Goal: Task Accomplishment & Management: Manage account settings

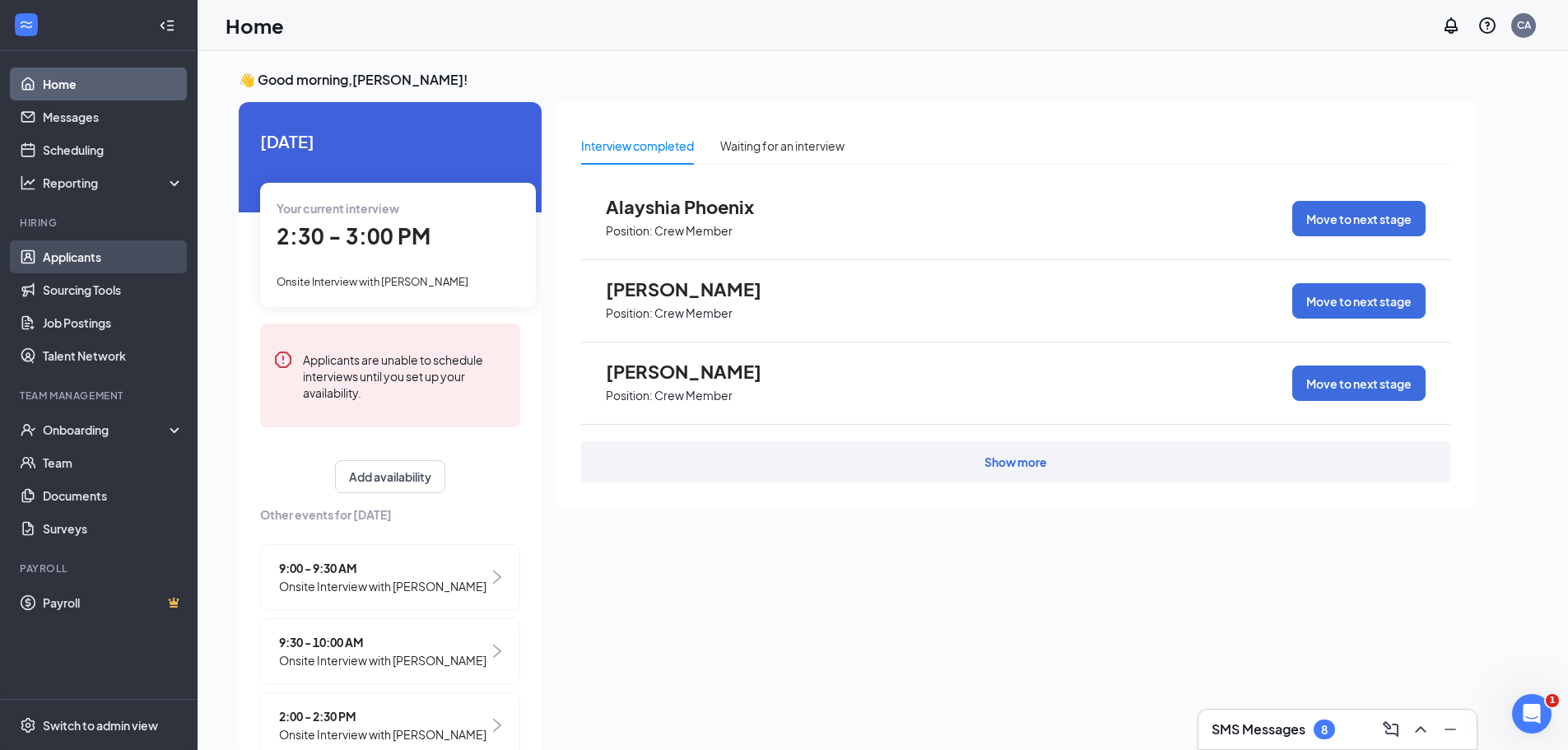
click at [56, 262] on link "Applicants" at bounding box center [114, 257] width 141 height 33
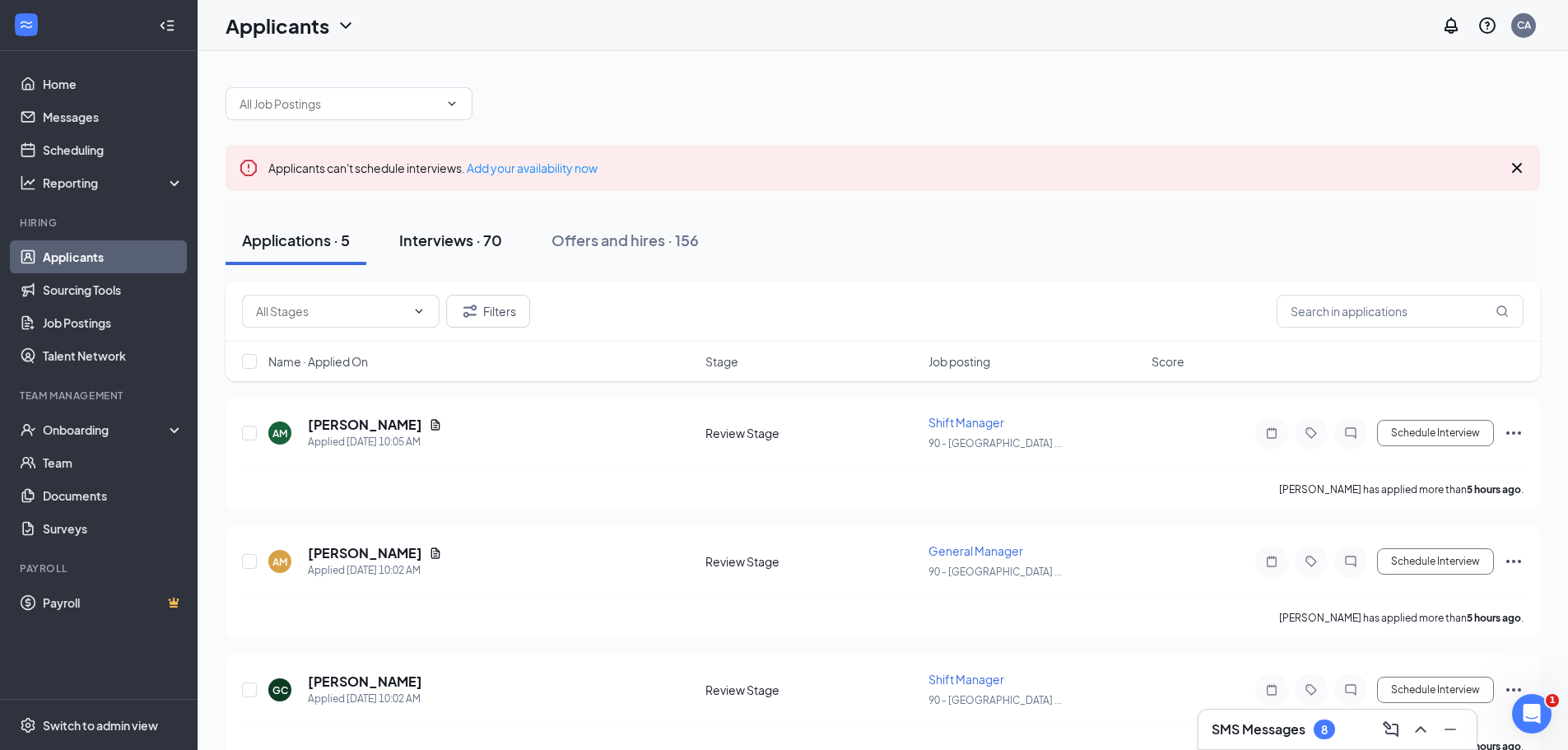
click at [433, 249] on div "Interviews · 70" at bounding box center [451, 240] width 103 height 20
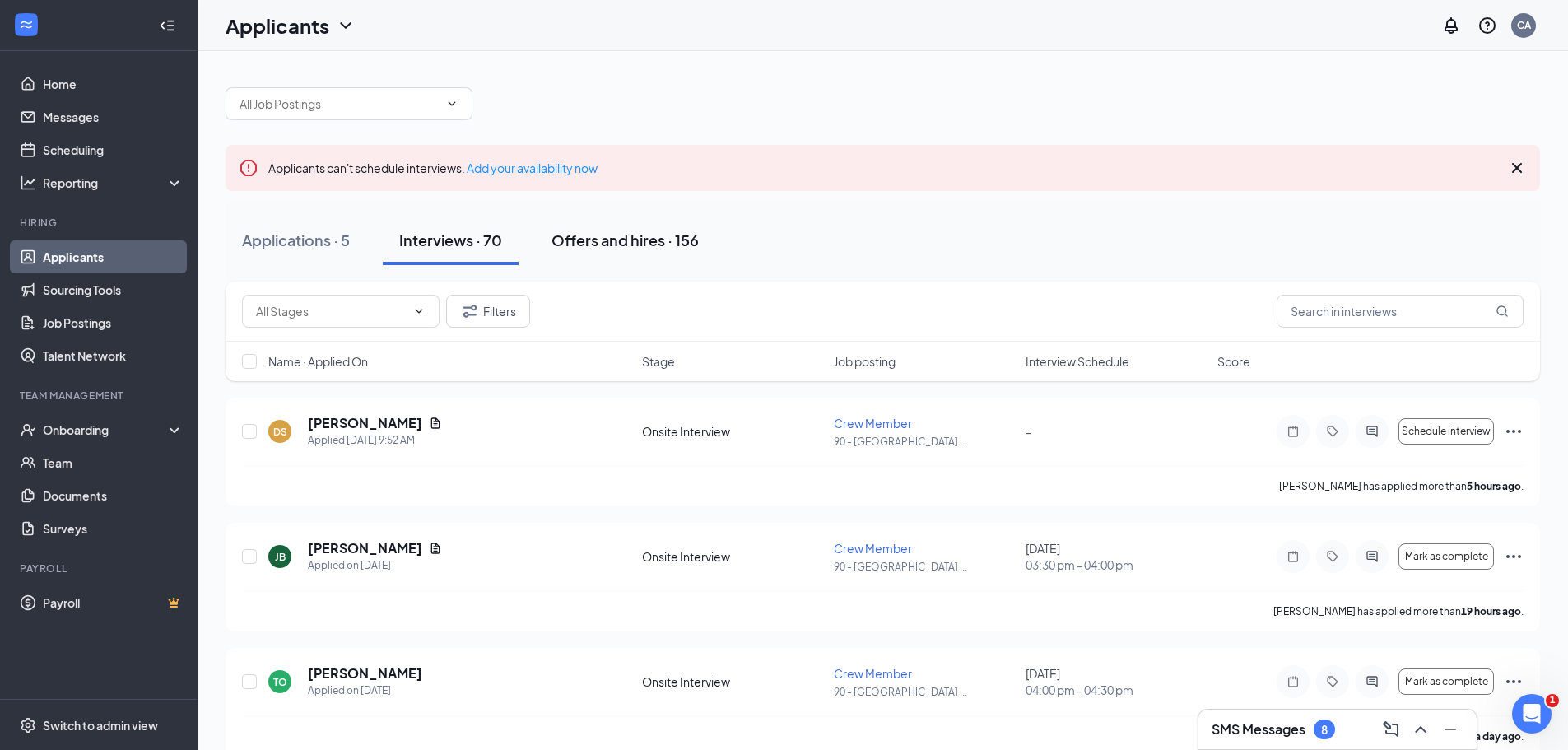
click at [623, 251] on button "Offers and hires · 156" at bounding box center [625, 240] width 181 height 50
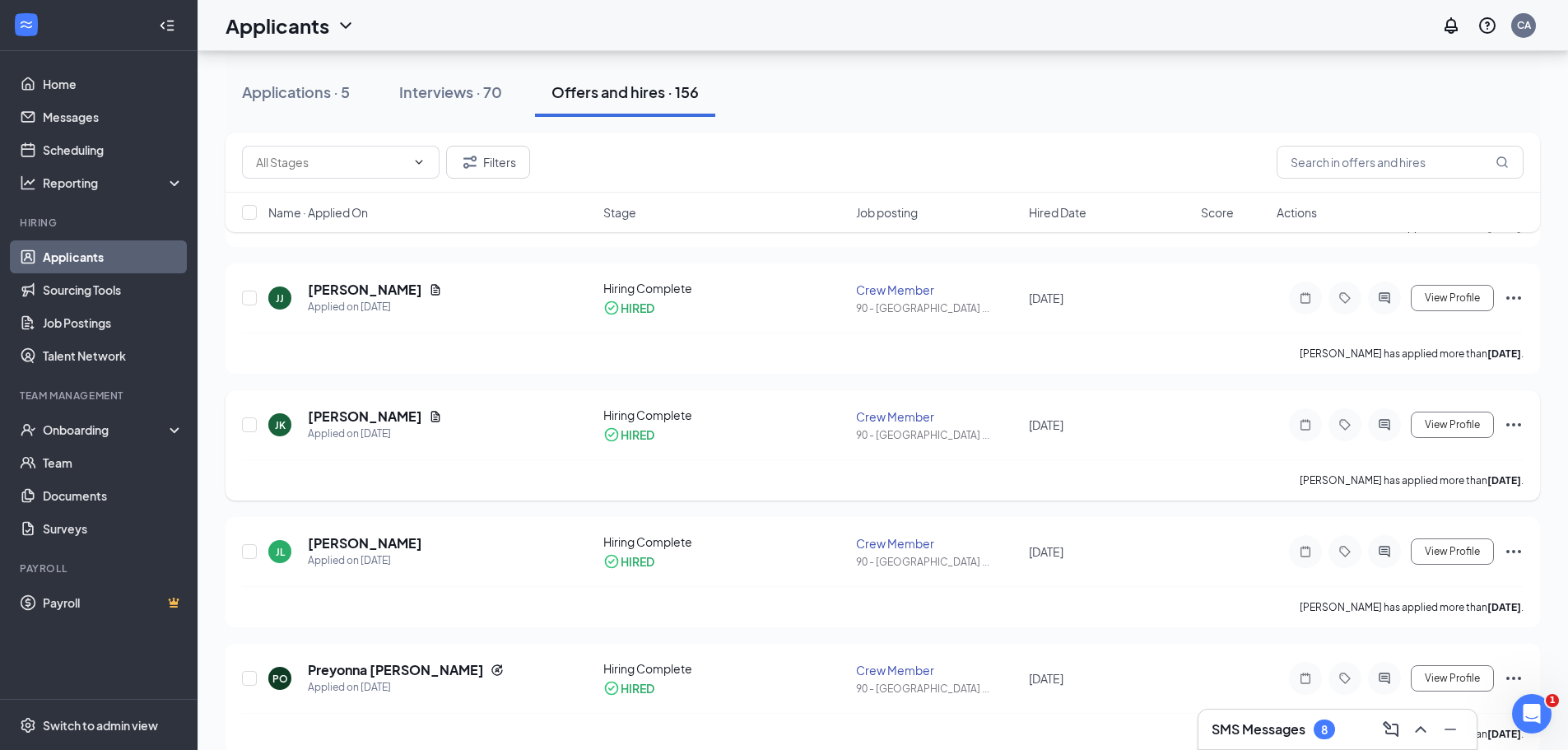
scroll to position [658, 0]
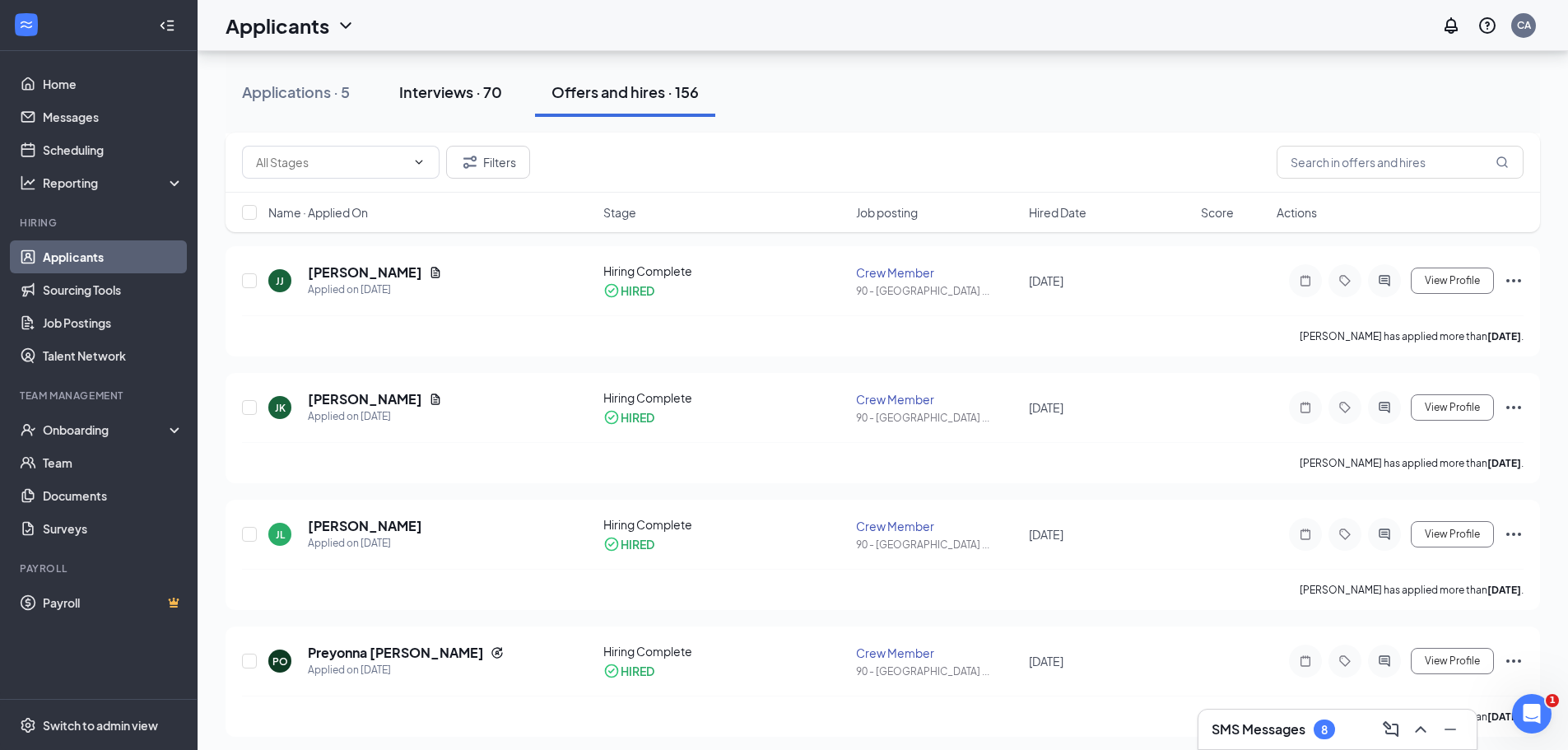
click at [412, 88] on div "Interviews · 70" at bounding box center [451, 92] width 103 height 20
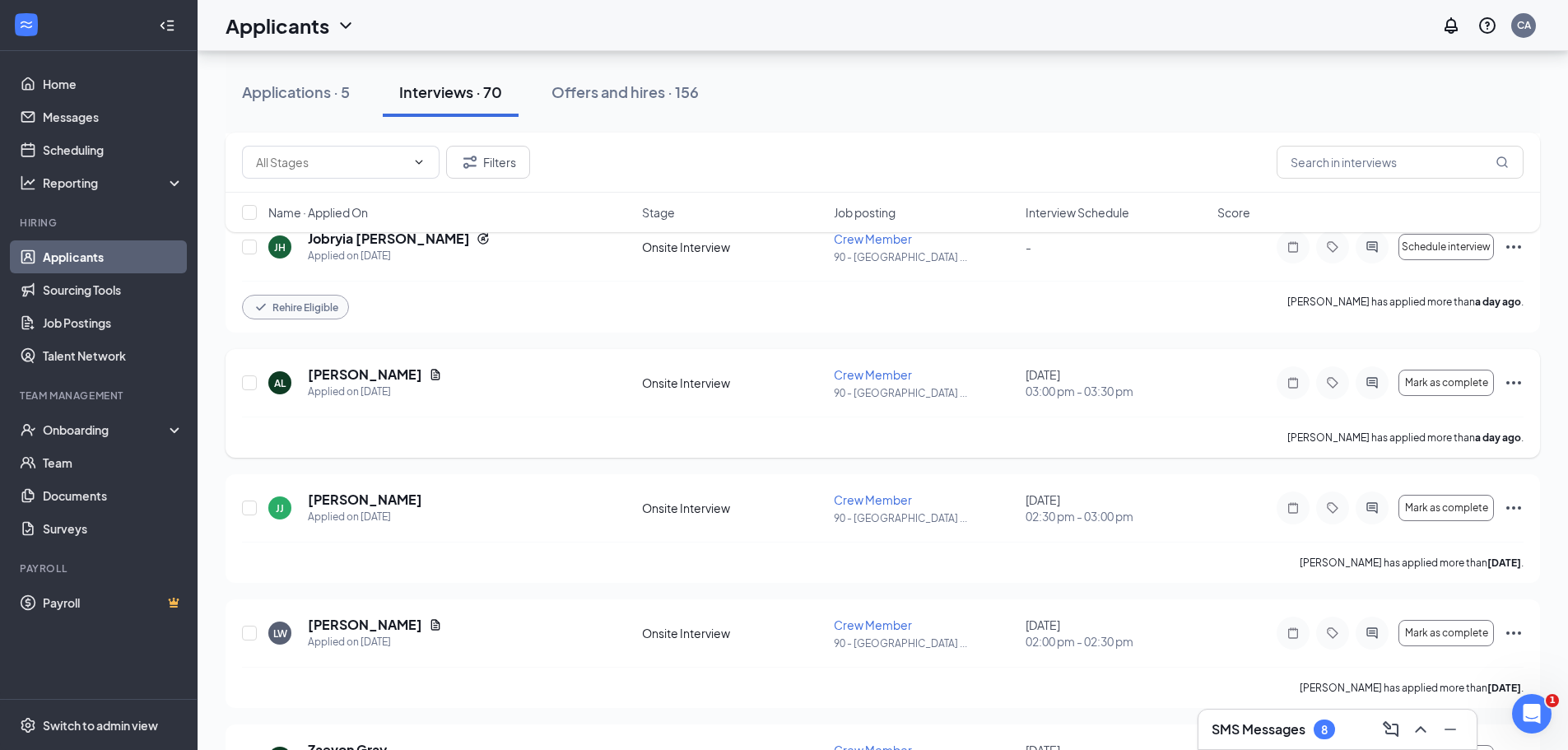
scroll to position [658, 0]
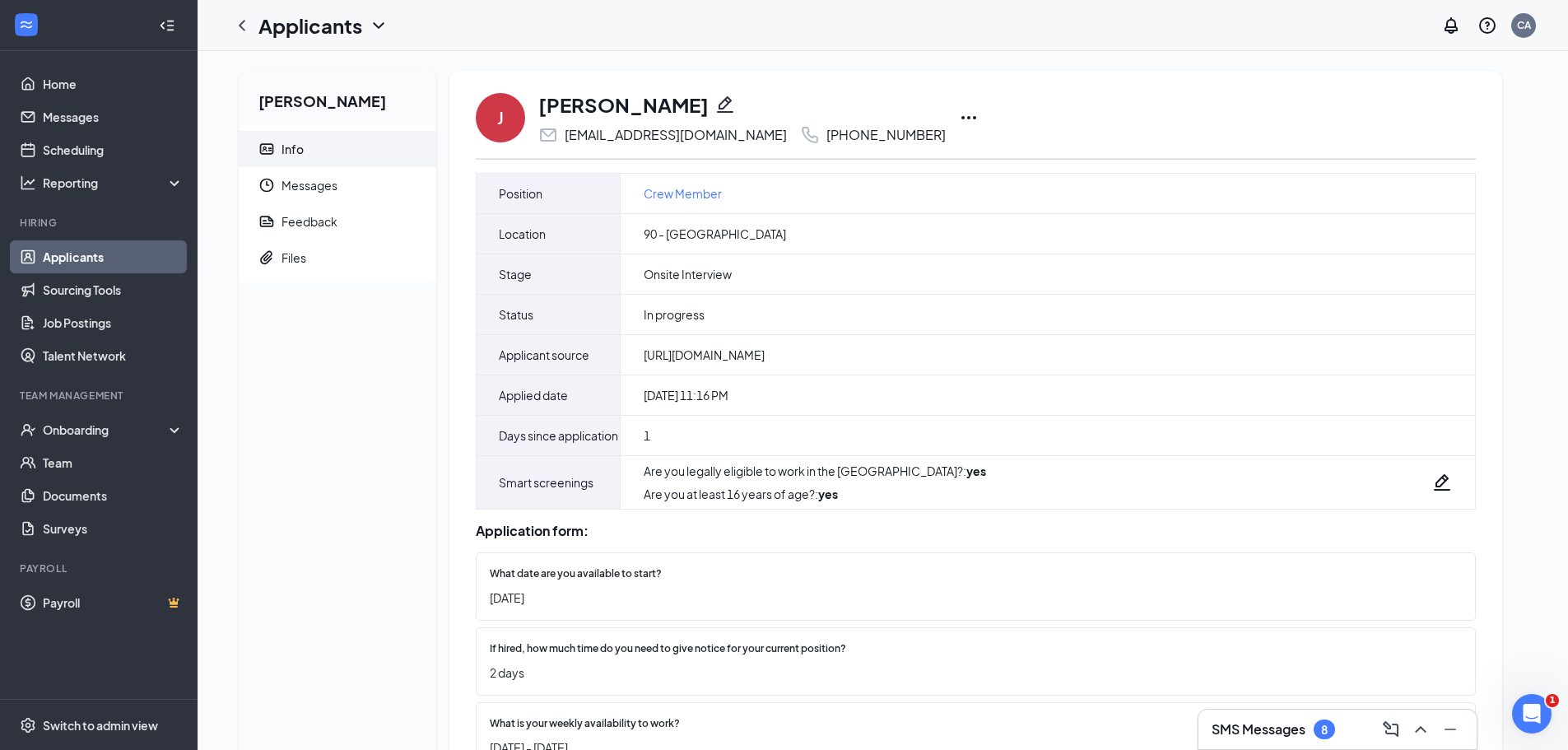
click at [94, 258] on link "Applicants" at bounding box center [114, 257] width 141 height 33
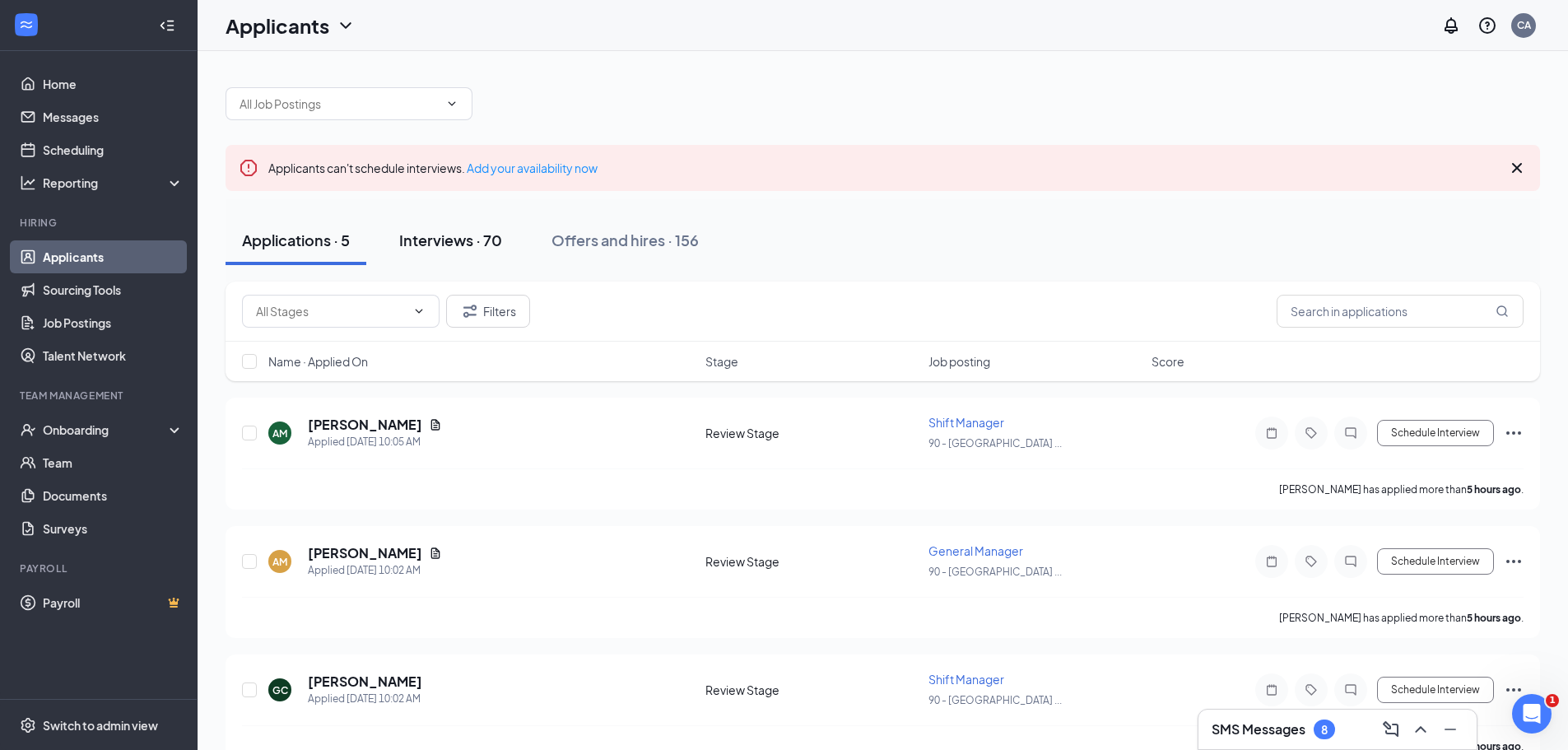
click at [466, 239] on div "Interviews · 70" at bounding box center [451, 240] width 103 height 20
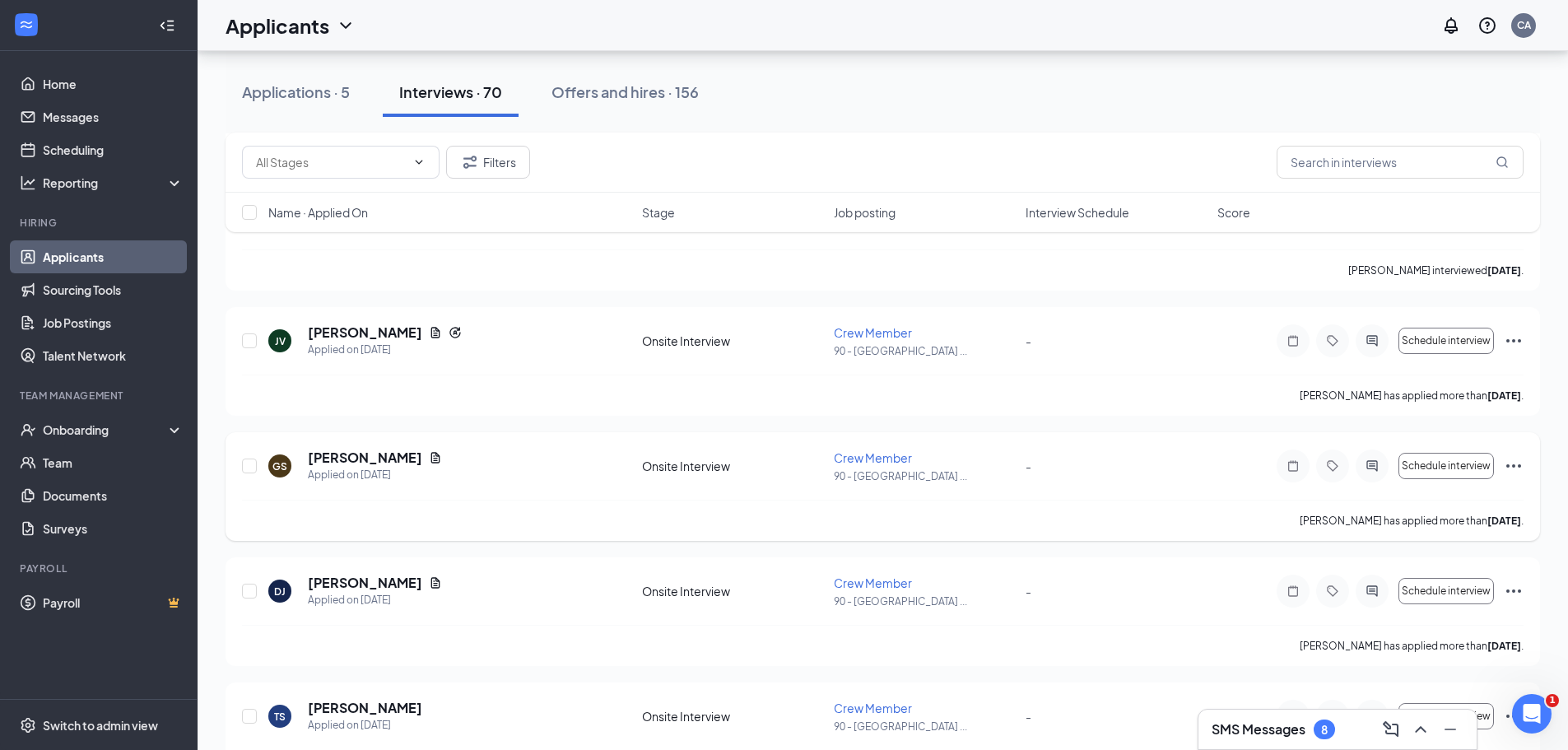
scroll to position [4282, 0]
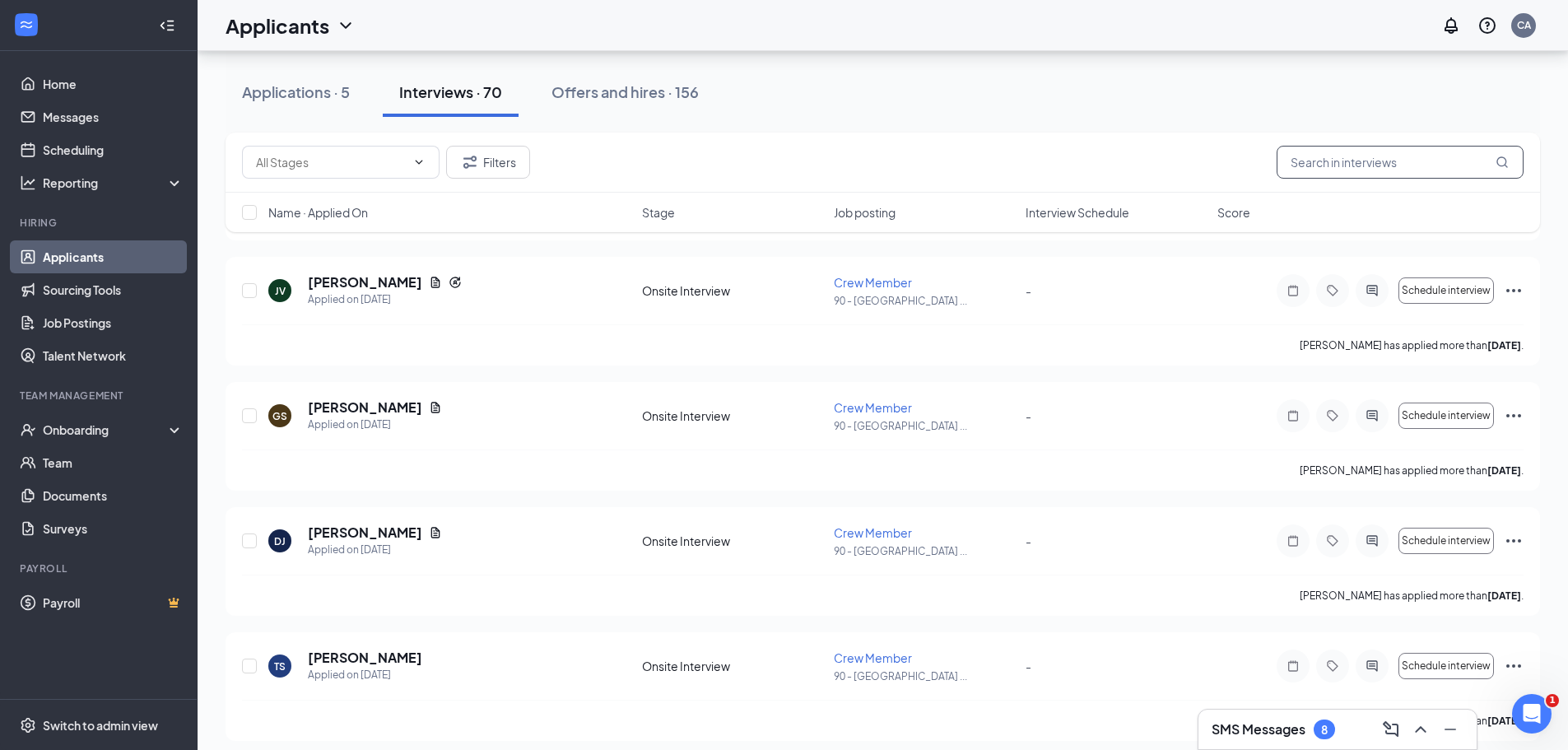
click at [1312, 158] on input "text" at bounding box center [1399, 162] width 247 height 33
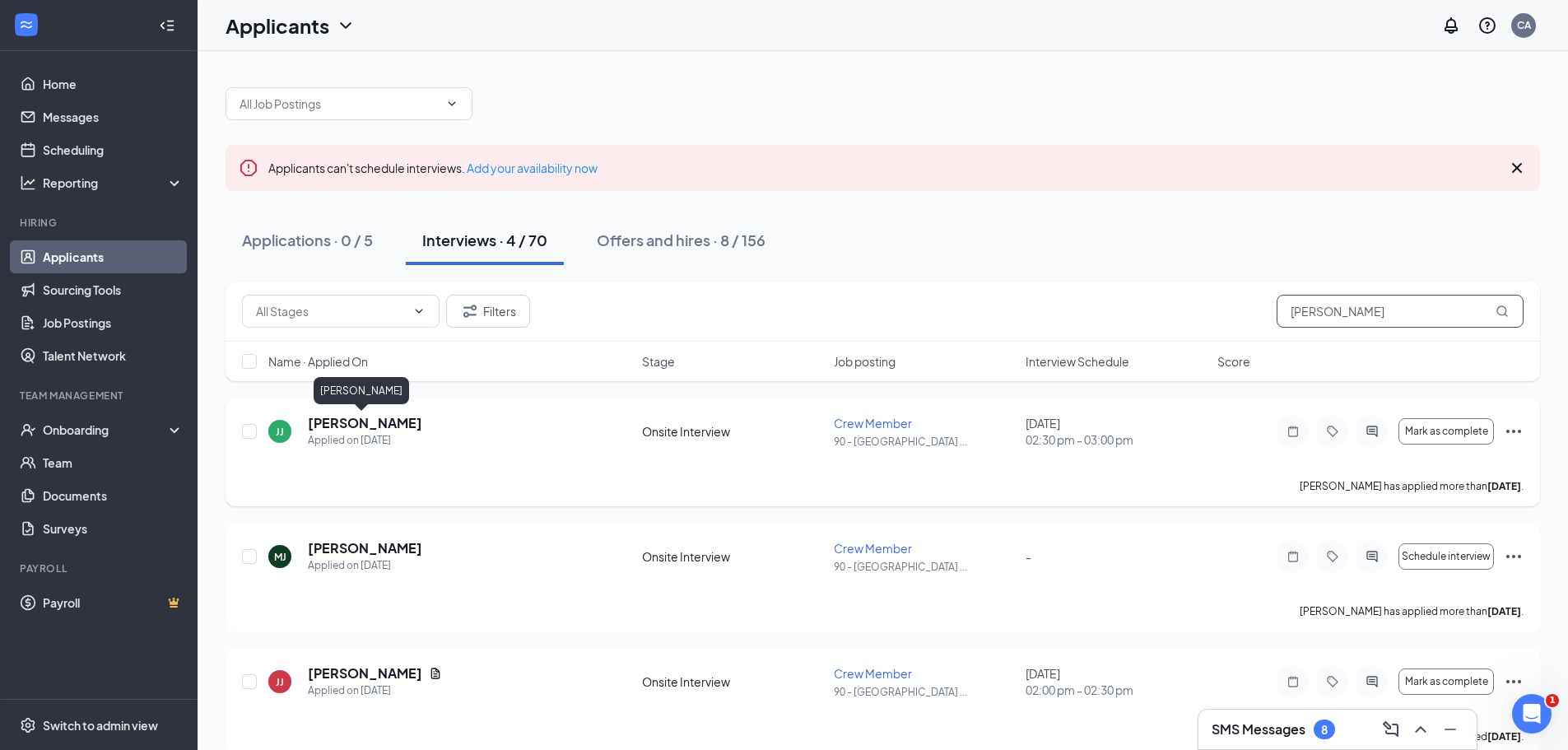
type input "[PERSON_NAME]"
click at [338, 419] on h5 "[PERSON_NAME]" at bounding box center [365, 424] width 115 height 18
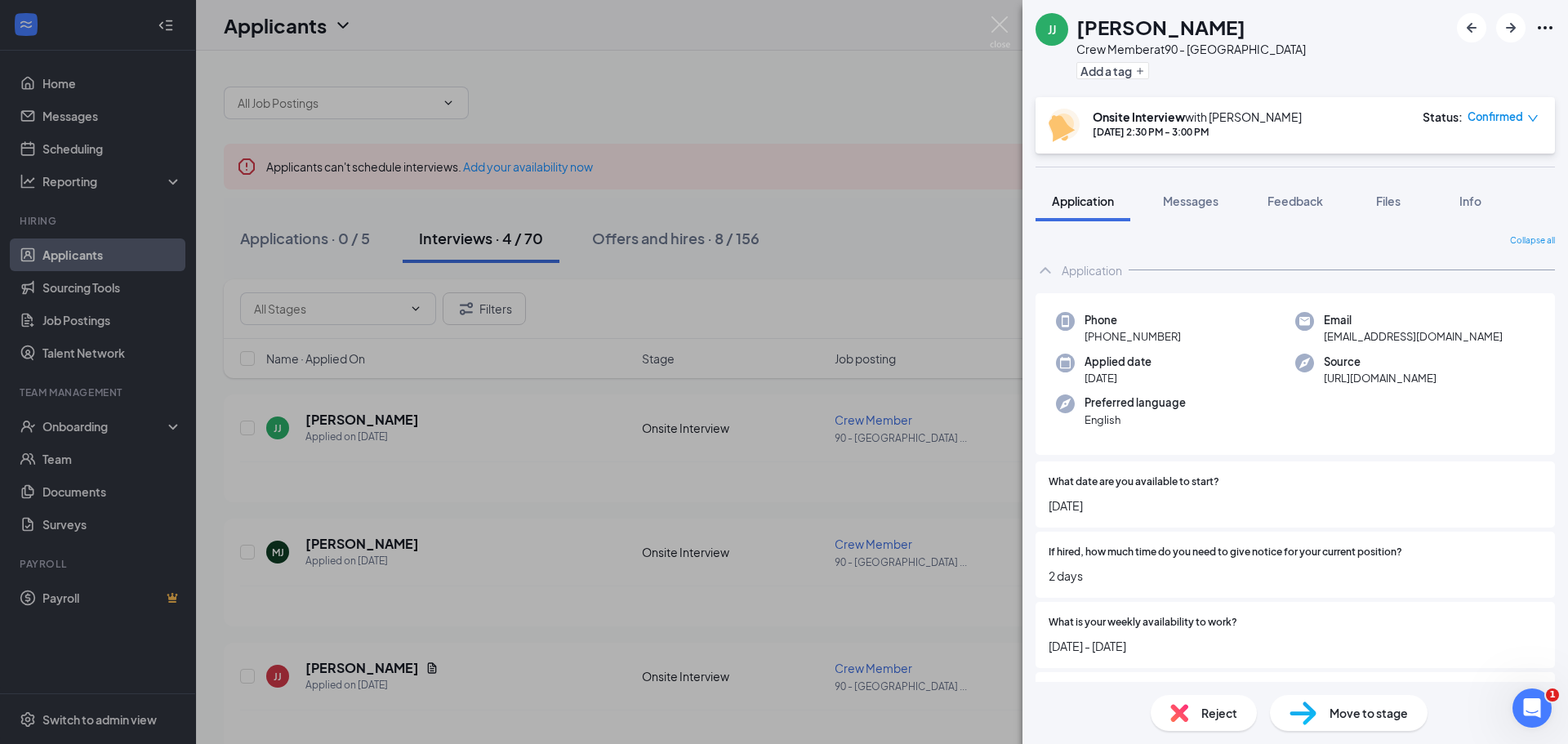
click at [1324, 703] on div "Move to stage" at bounding box center [1349, 713] width 157 height 36
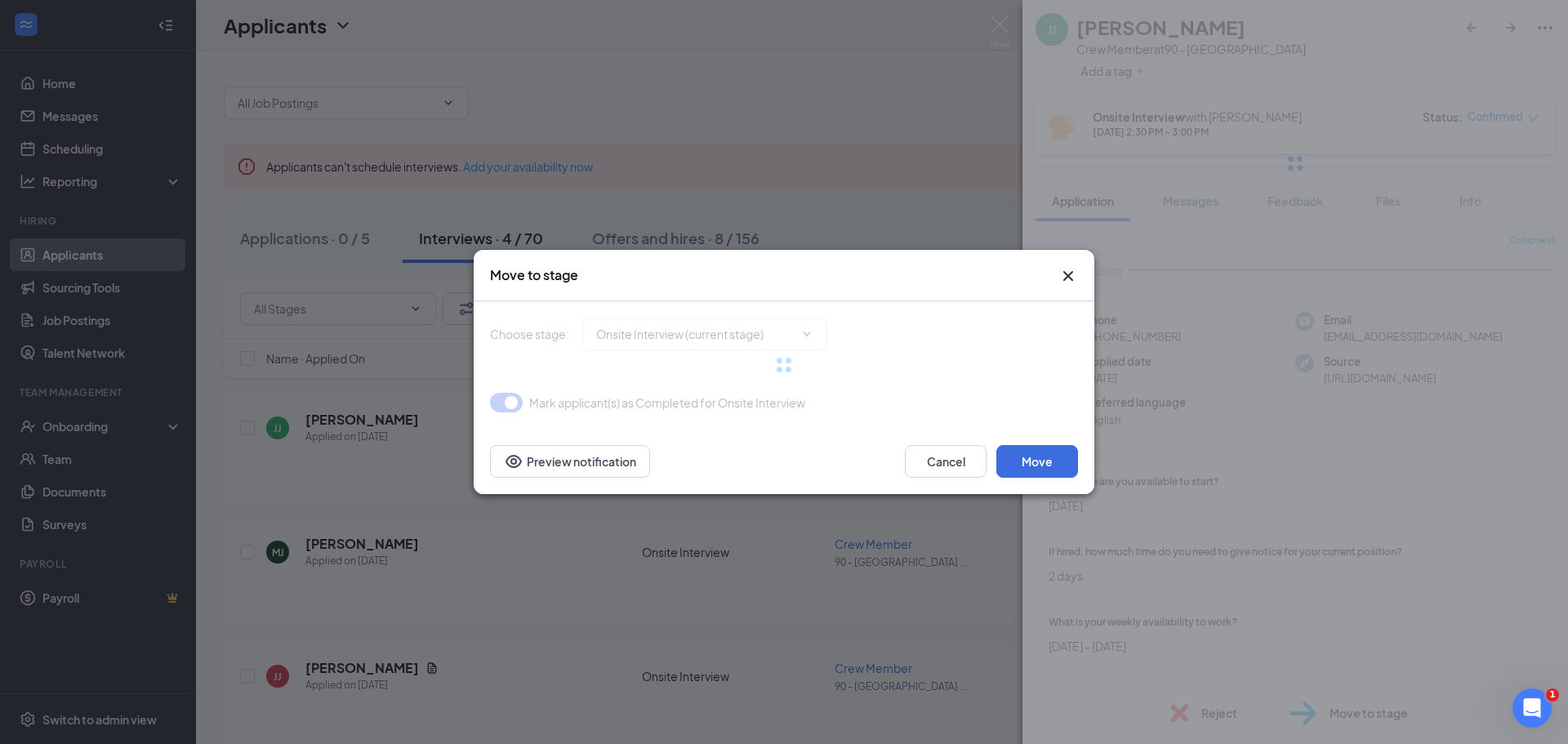
type input "Hiring Complete (final stage)"
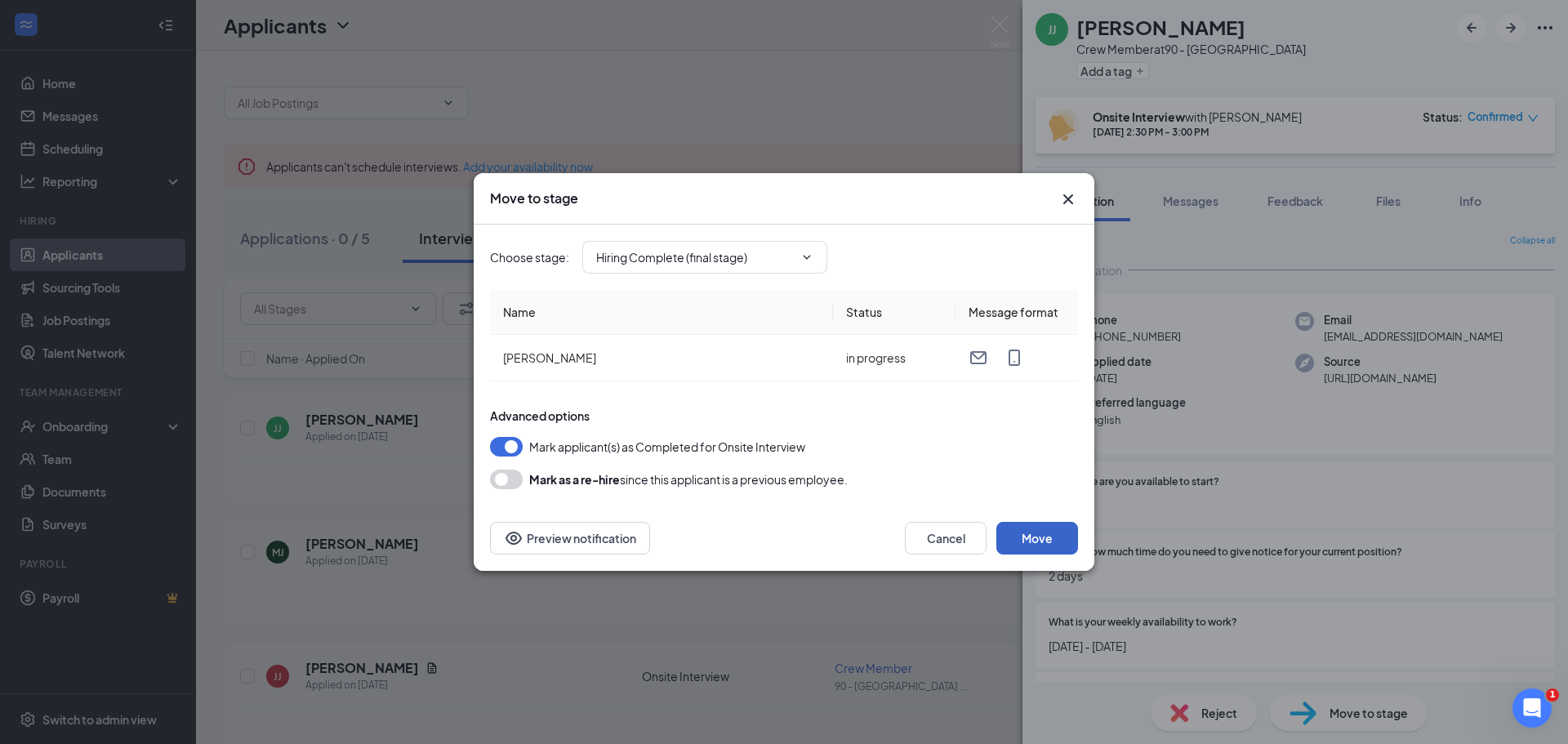
click at [1054, 525] on button "Move" at bounding box center [1038, 538] width 82 height 33
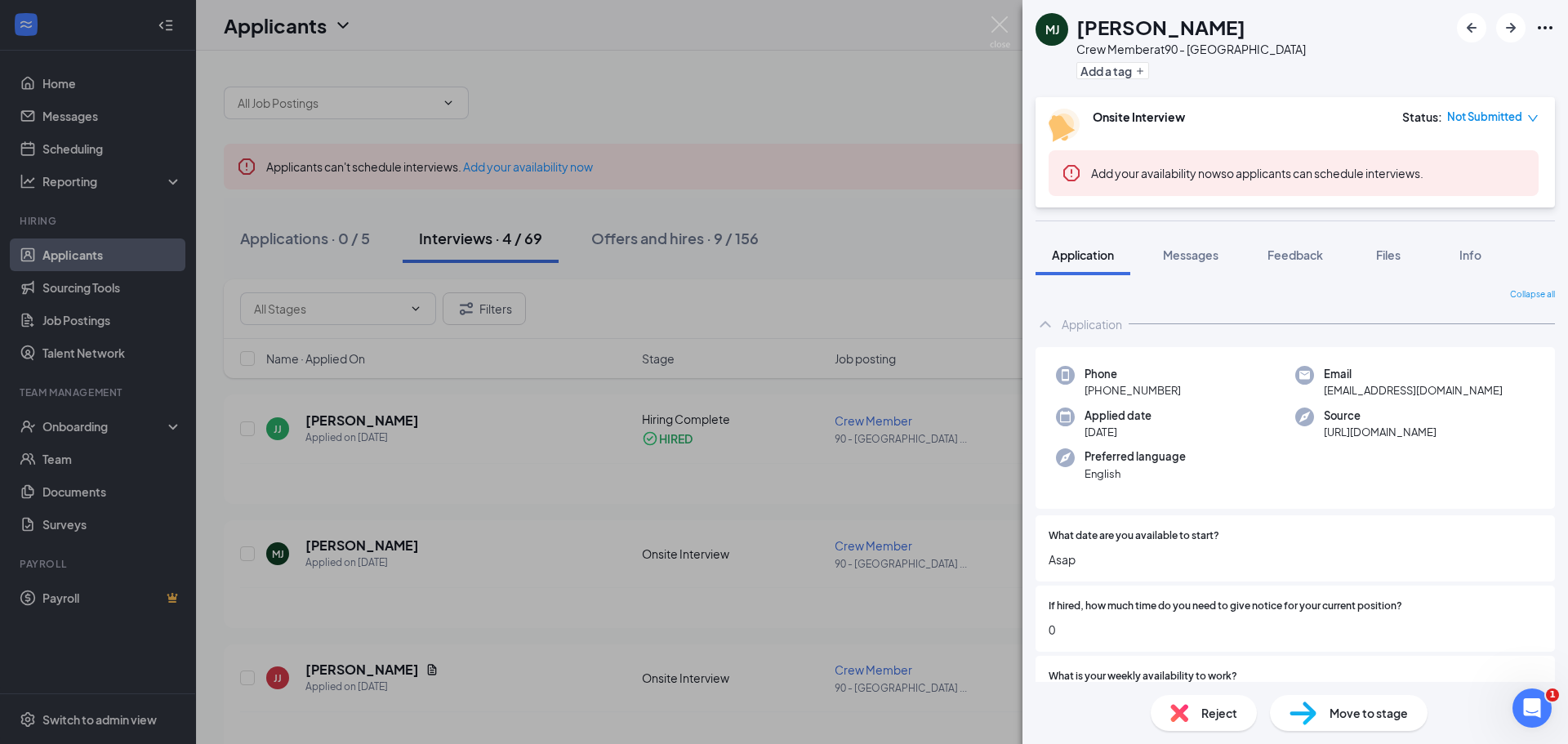
click at [799, 287] on div "[PERSON_NAME] [PERSON_NAME] Crew Member at 90 - [GEOGRAPHIC_DATA] Add a tag Ons…" at bounding box center [784, 372] width 1568 height 744
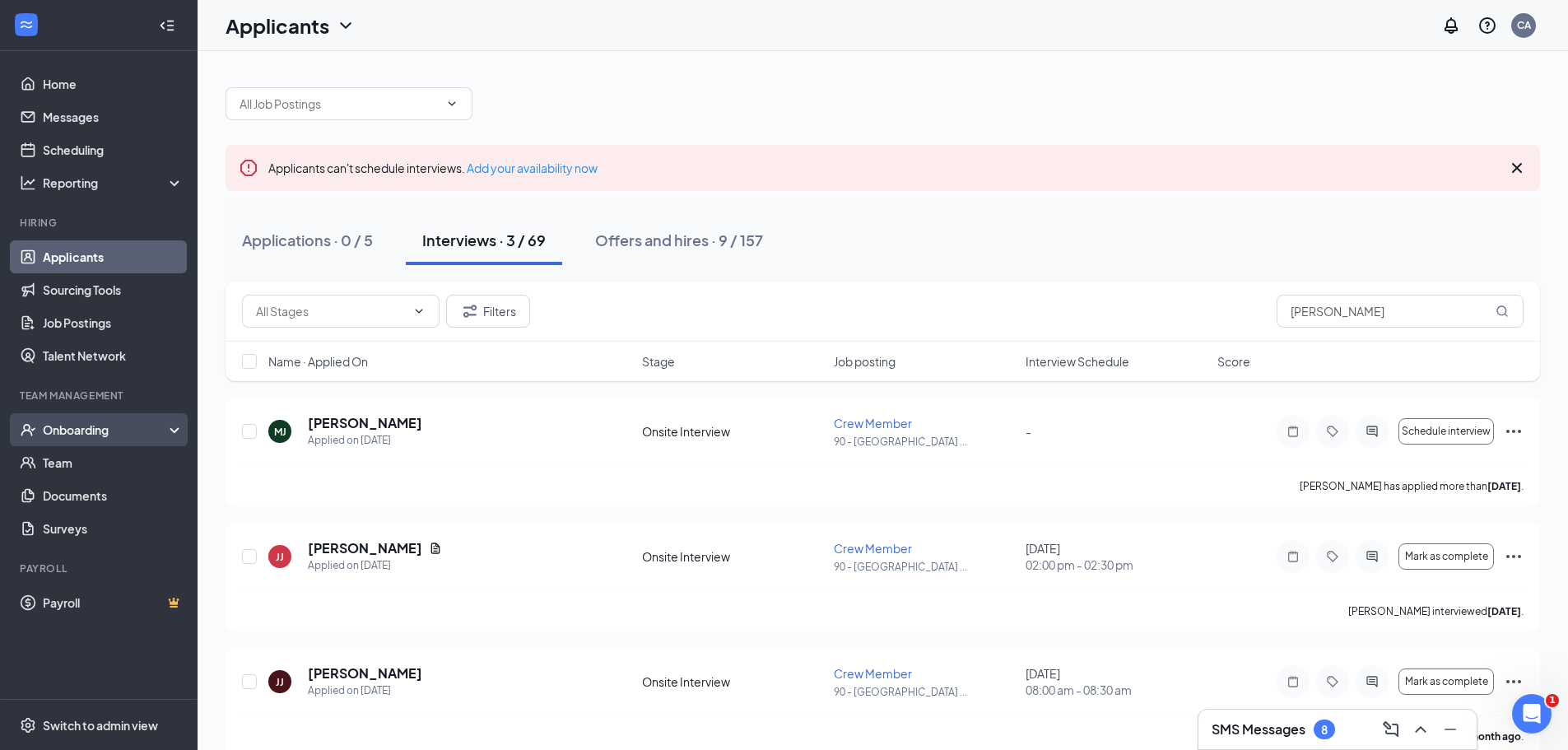
click at [85, 425] on div "Onboarding" at bounding box center [106, 430] width 126 height 17
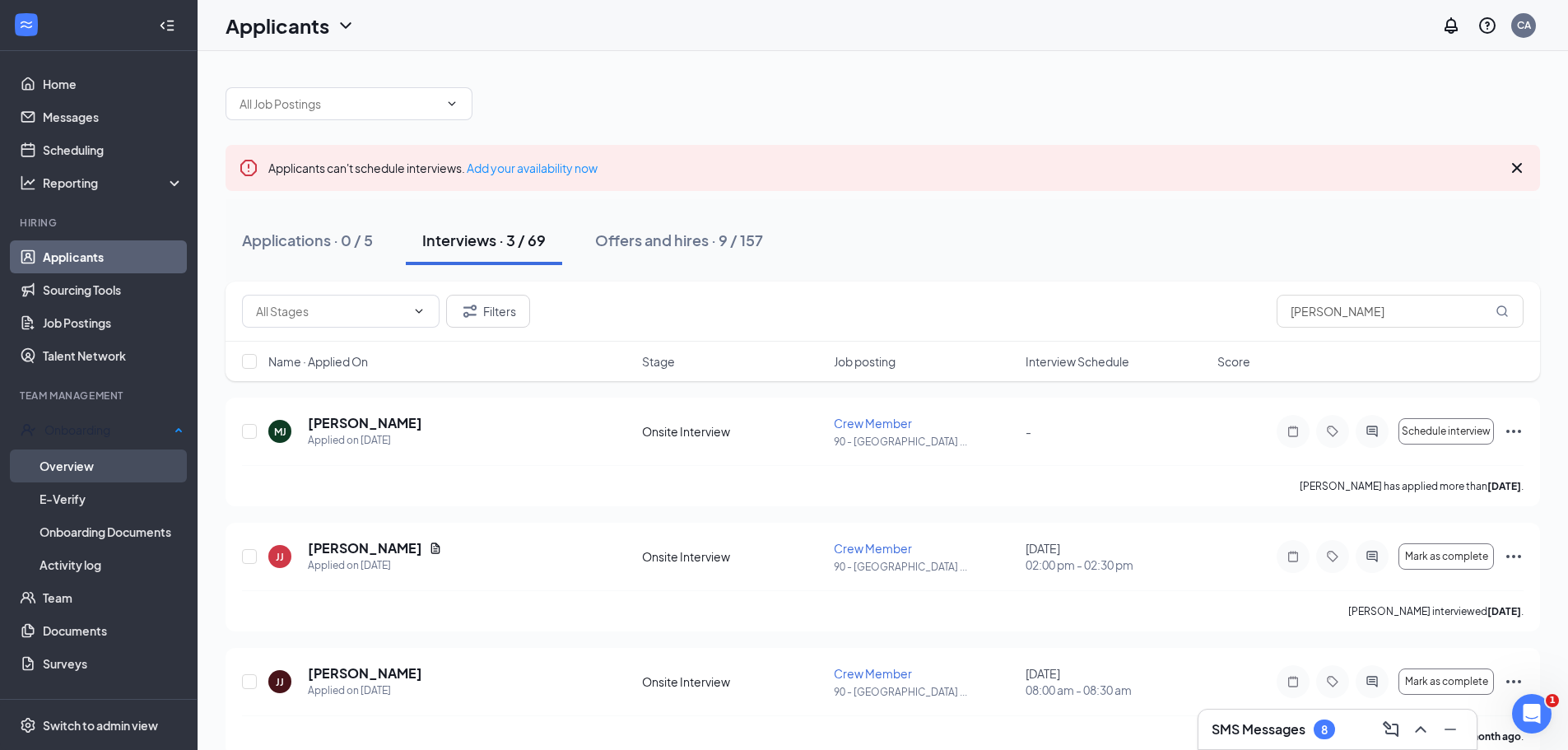
click at [80, 460] on link "Overview" at bounding box center [111, 466] width 144 height 33
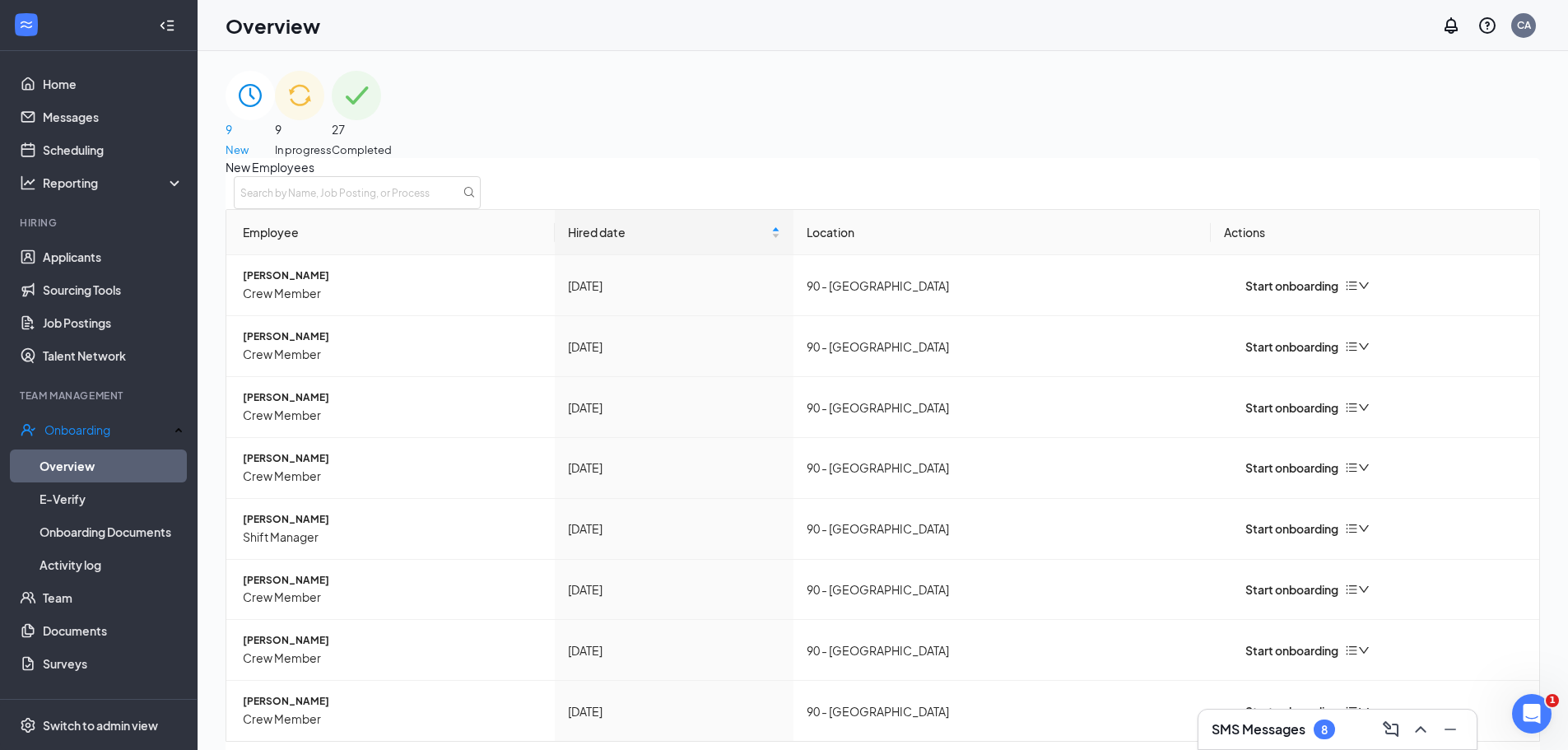
click at [275, 120] on div "9 New" at bounding box center [250, 114] width 49 height 87
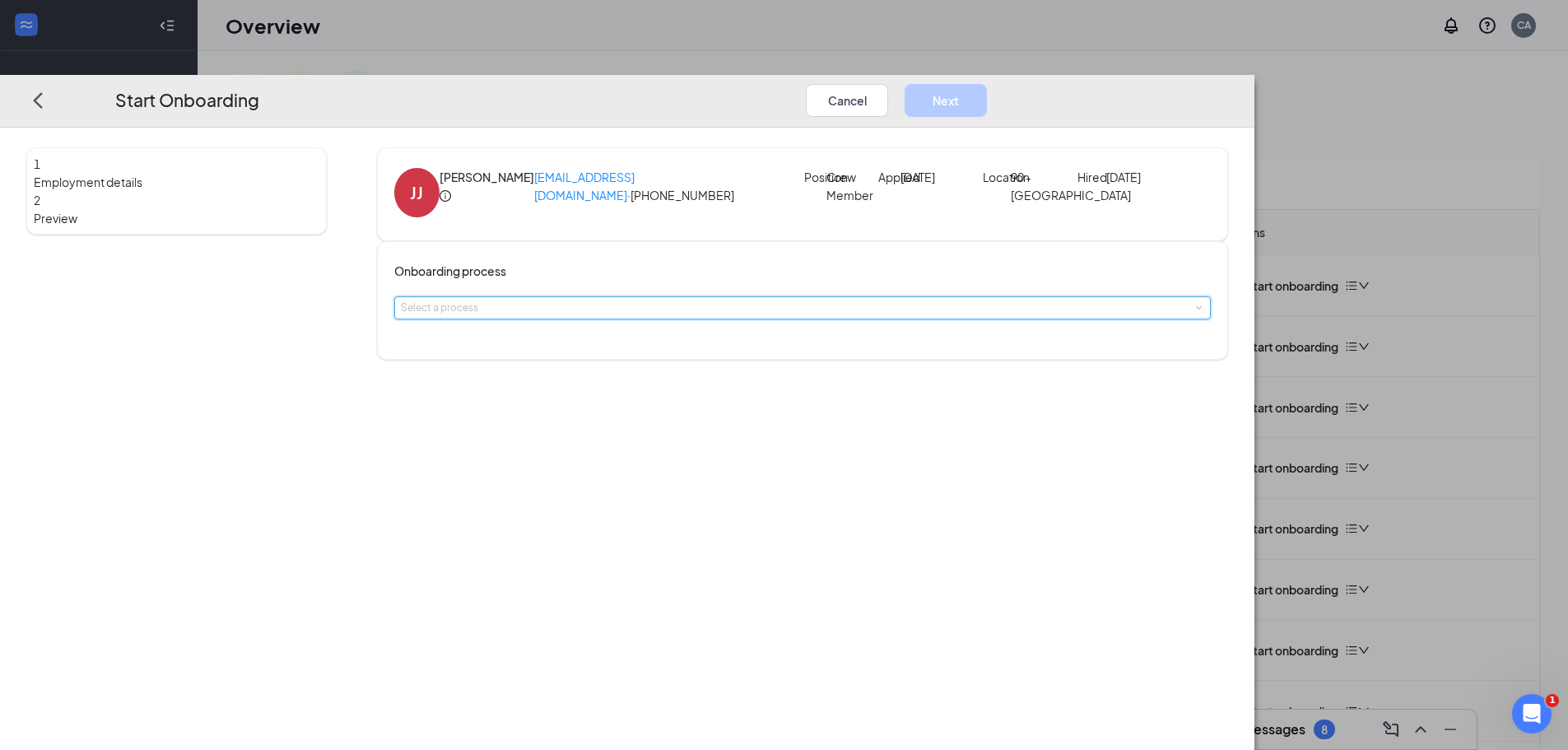
click at [804, 319] on div "Select a process" at bounding box center [802, 307] width 804 height 21
click at [662, 370] on span "General Onboarding Process" at bounding box center [626, 366] width 137 height 12
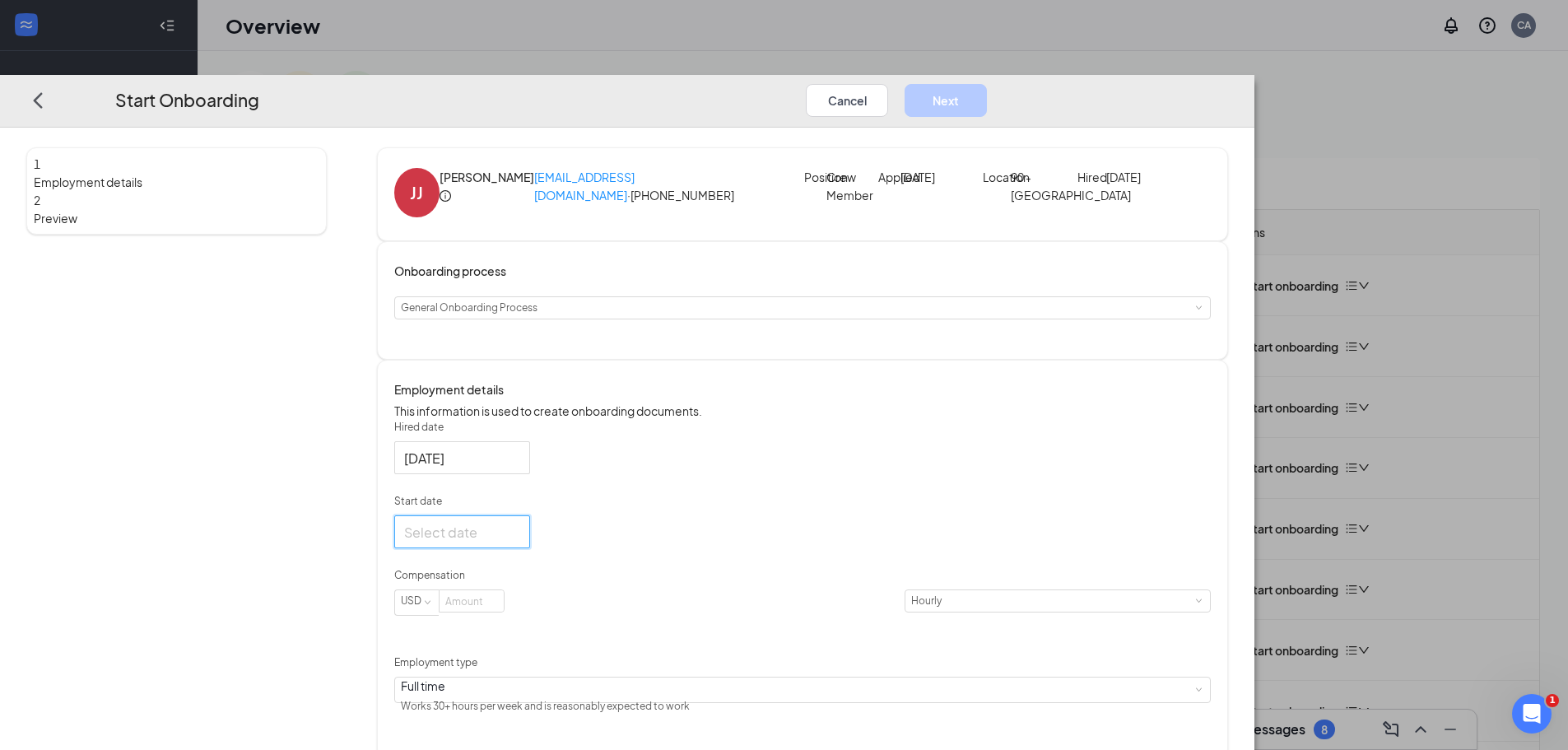
click at [517, 543] on input "Start date" at bounding box center [460, 532] width 113 height 20
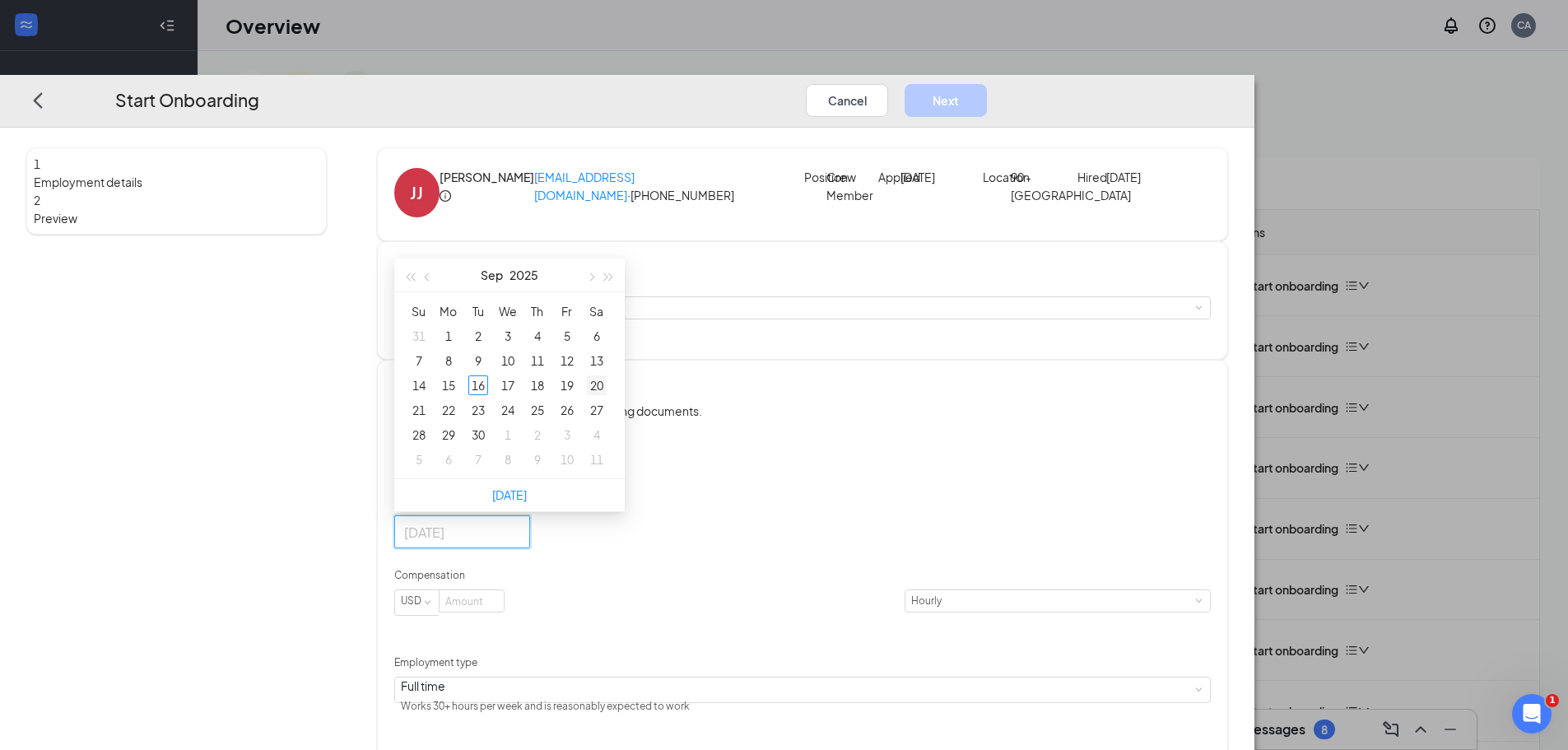
type input "[DATE]"
click at [488, 445] on div "30" at bounding box center [478, 435] width 20 height 20
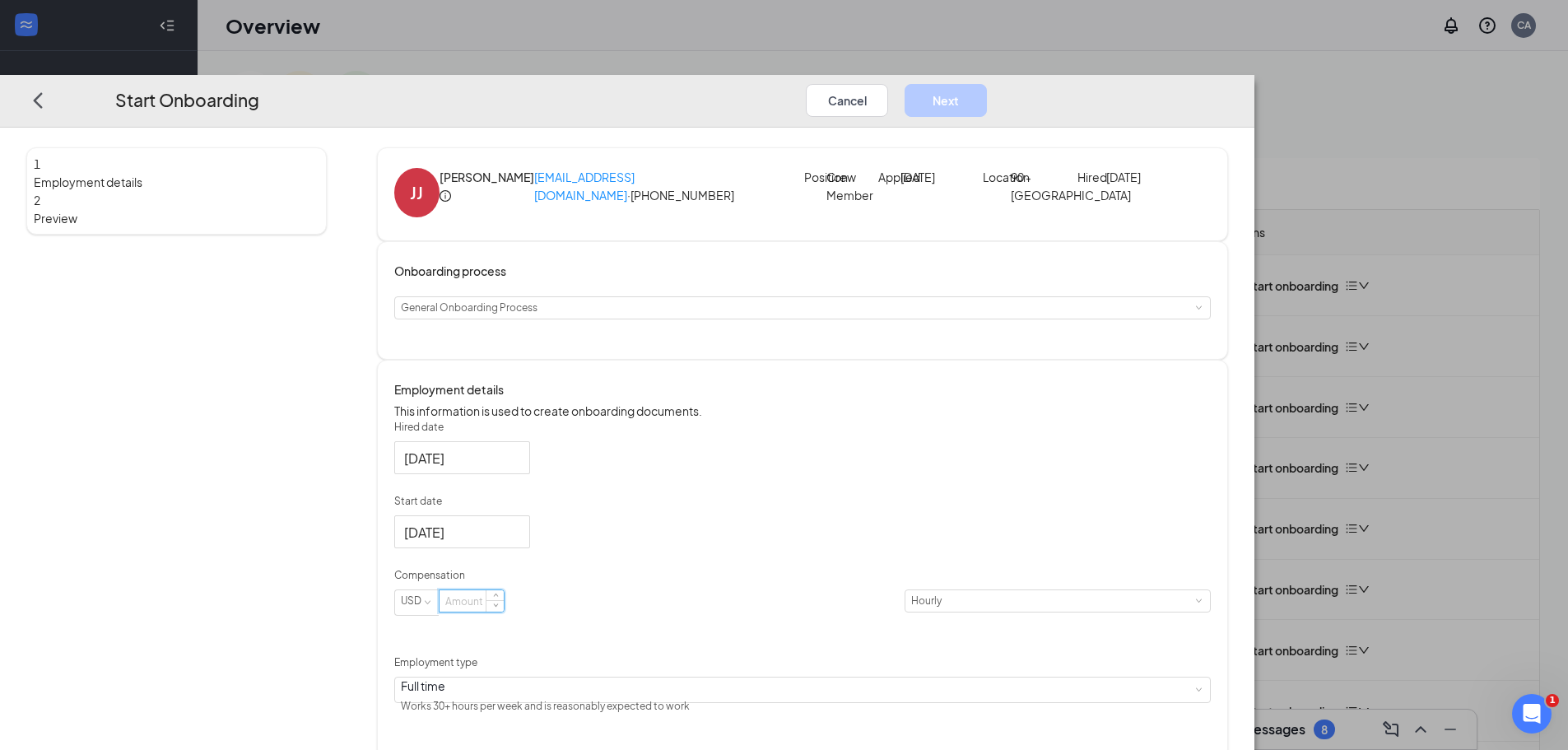
click at [504, 612] on input at bounding box center [472, 601] width 64 height 21
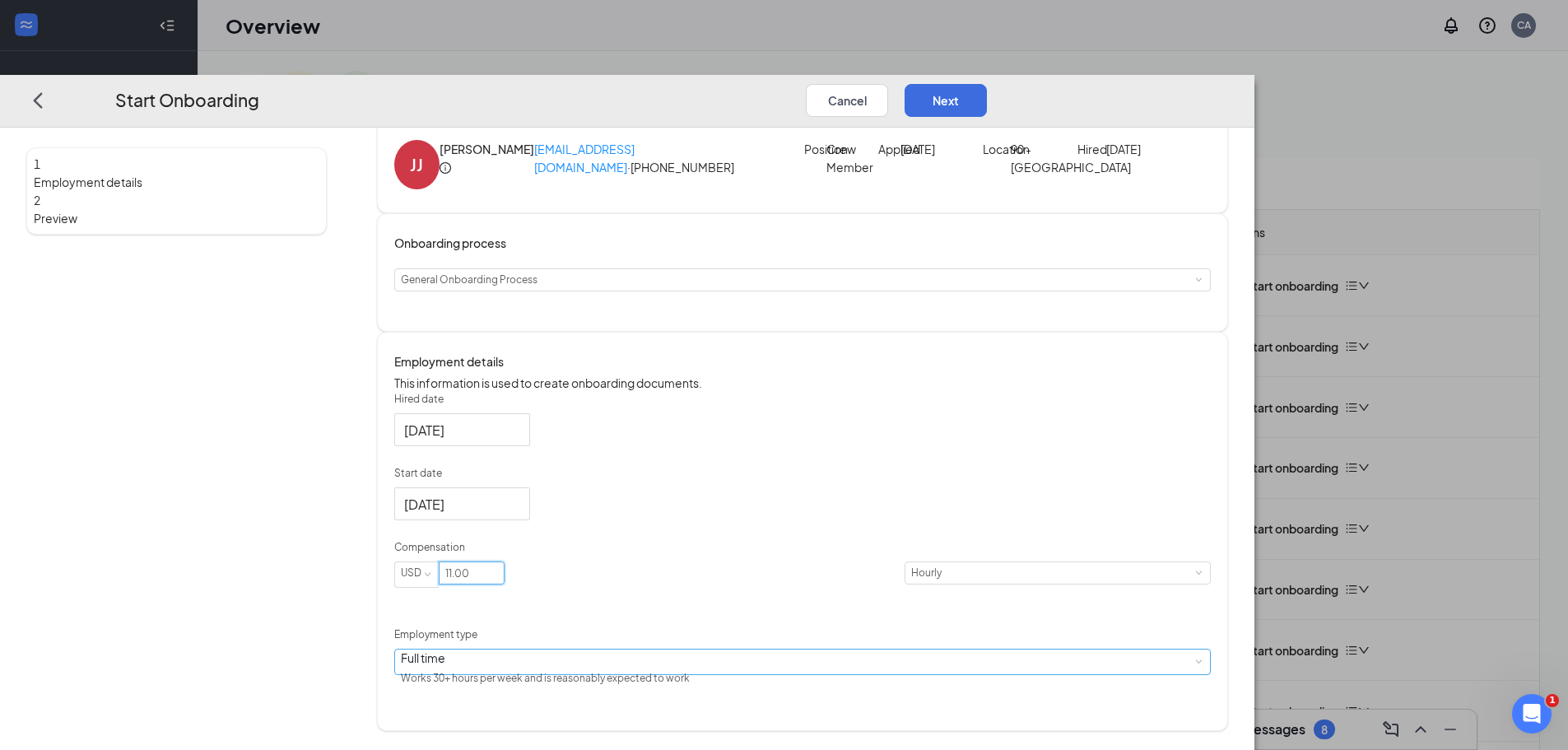
scroll to position [43, 0]
type input "11"
click at [987, 84] on button "Next" at bounding box center [946, 101] width 82 height 33
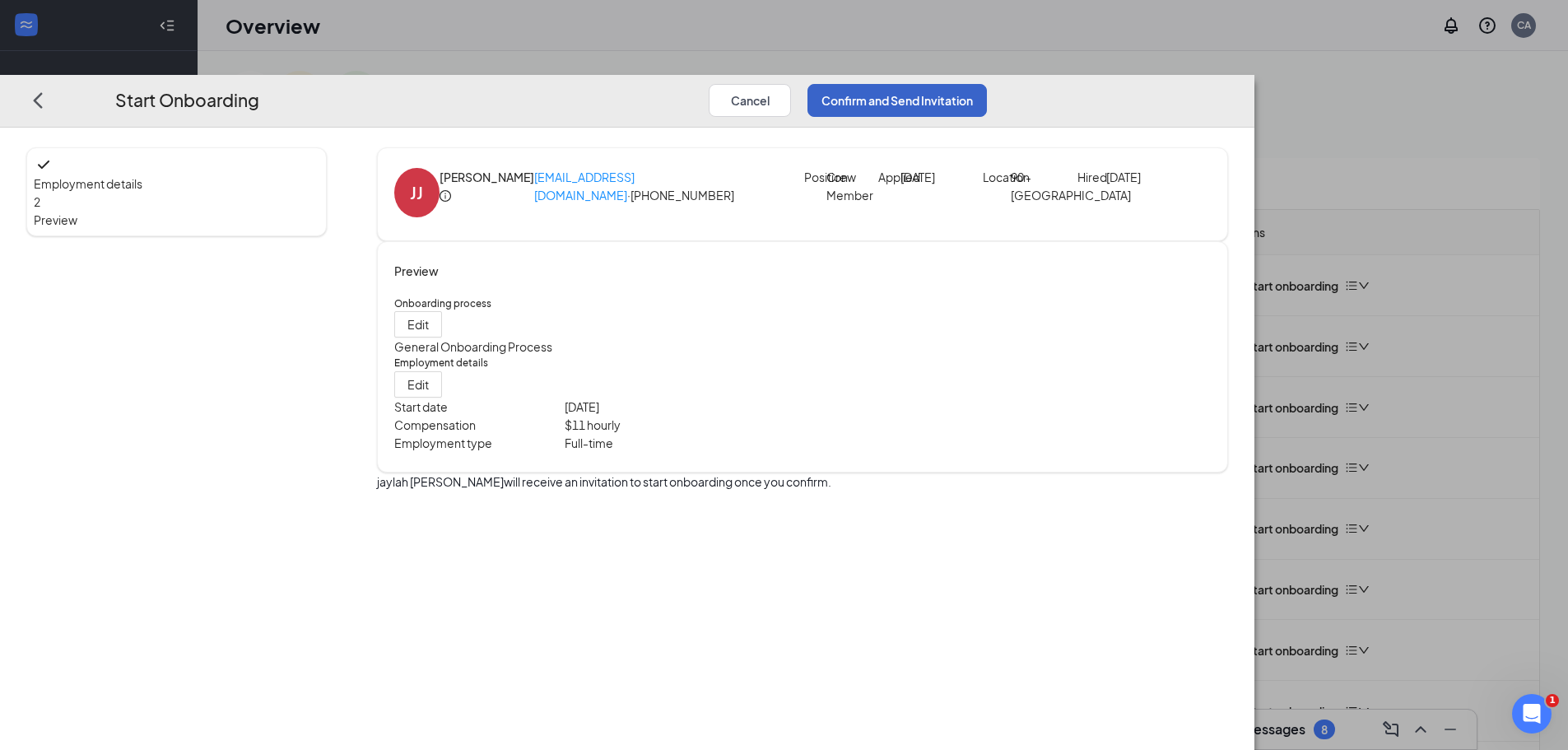
click at [987, 84] on button "Confirm and Send Invitation" at bounding box center [897, 101] width 180 height 33
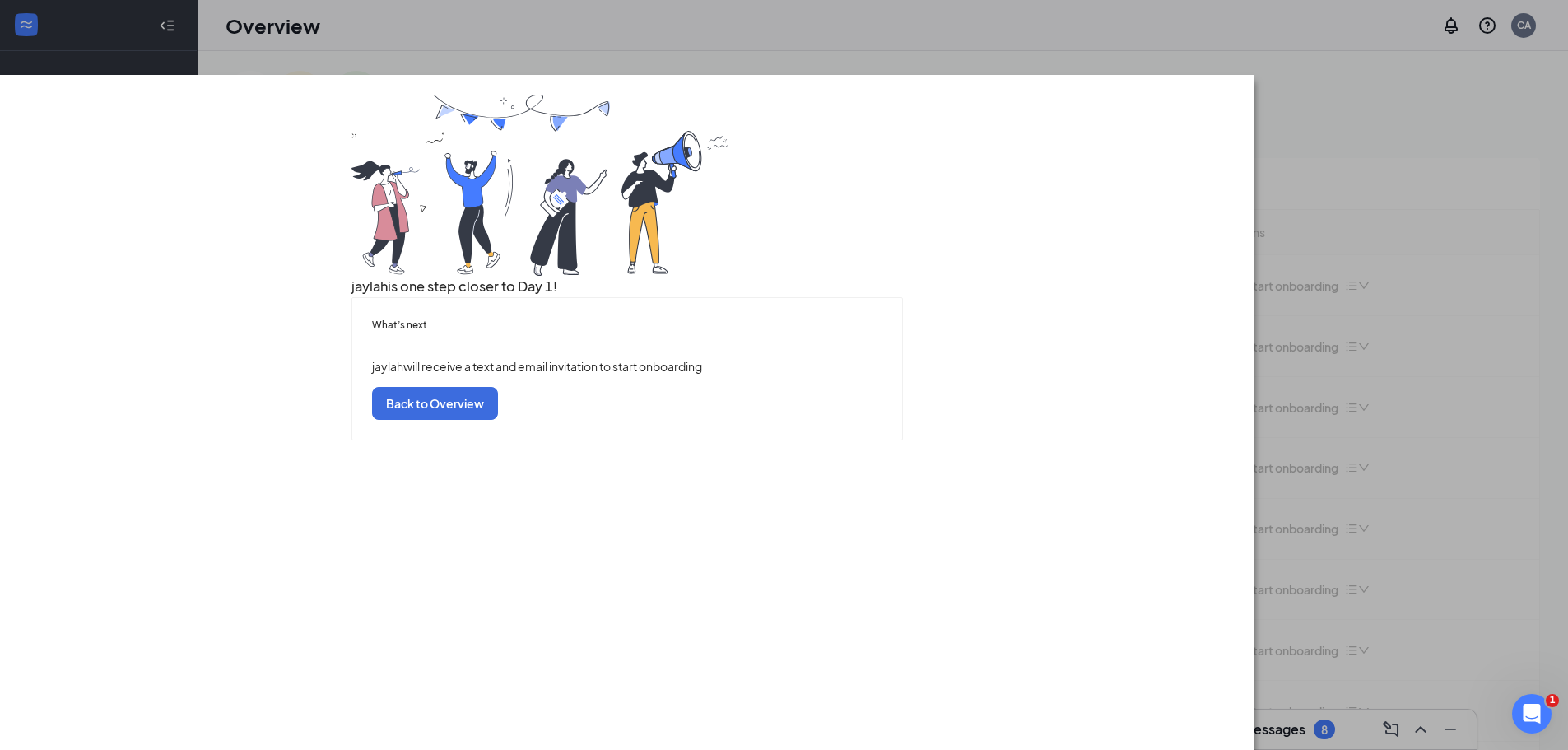
scroll to position [65, 0]
